Goal: Task Accomplishment & Management: Manage account settings

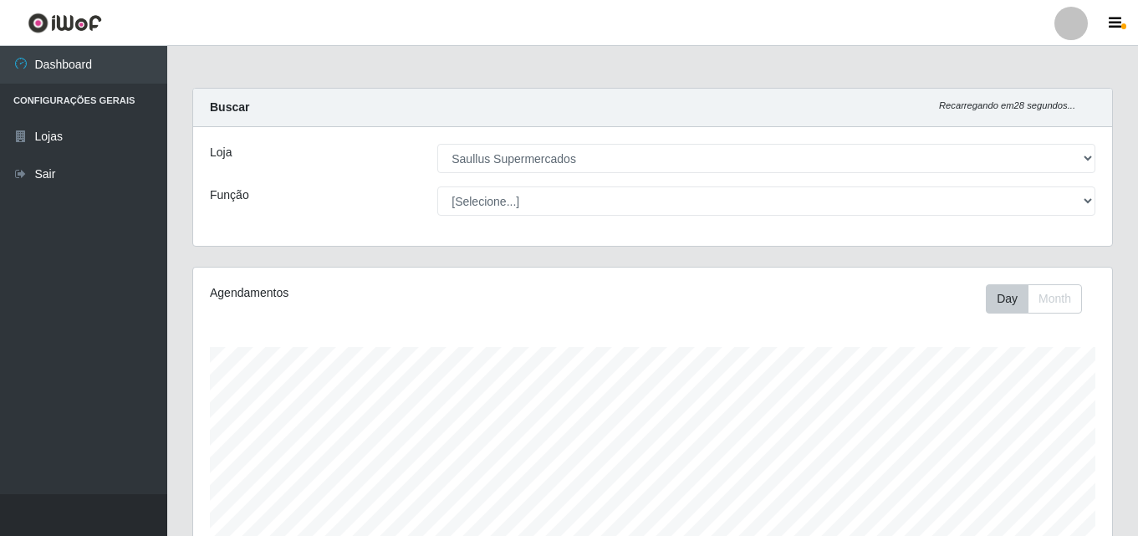
select select "423"
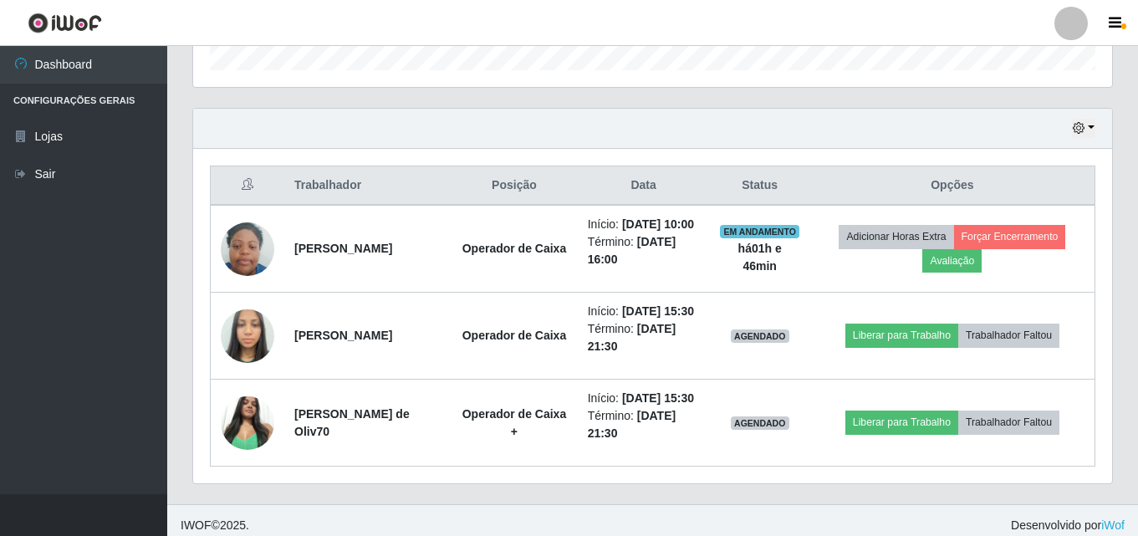
scroll to position [347, 919]
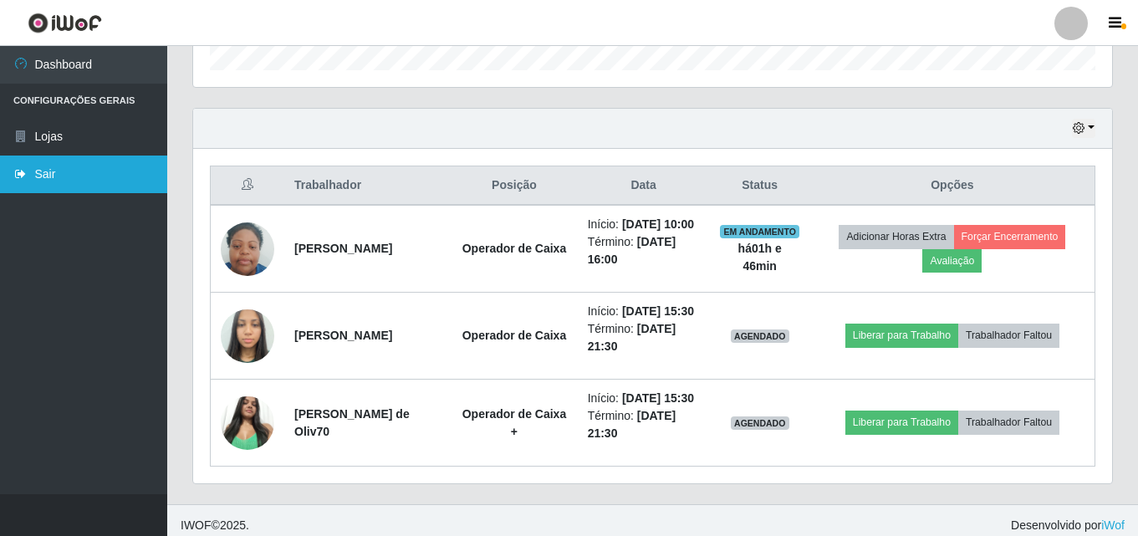
click at [74, 172] on link "Sair" at bounding box center [83, 175] width 167 height 38
